Goal: Transaction & Acquisition: Purchase product/service

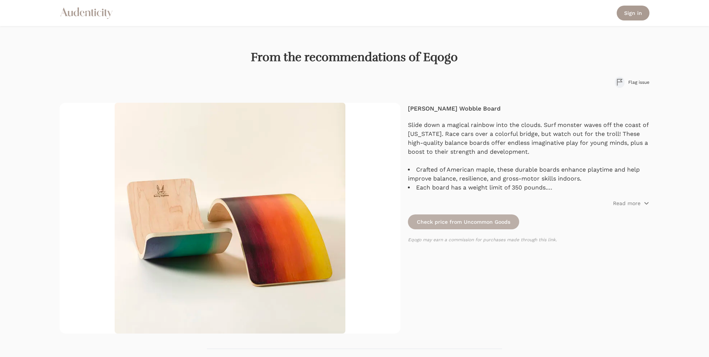
click at [471, 228] on link "Check price from Uncommon Goods" at bounding box center [463, 221] width 111 height 15
click at [643, 205] on span "Read more" at bounding box center [631, 203] width 36 height 7
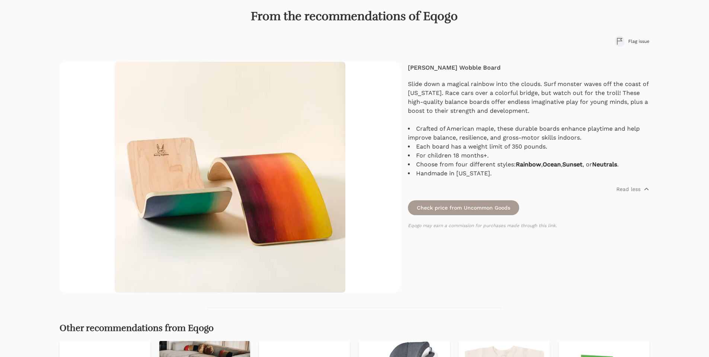
scroll to position [74, 0]
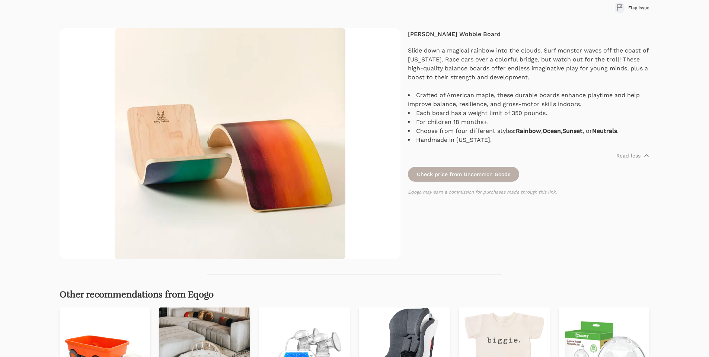
click at [493, 170] on link "Check price from Uncommon Goods" at bounding box center [463, 174] width 111 height 15
